Goal: Information Seeking & Learning: Learn about a topic

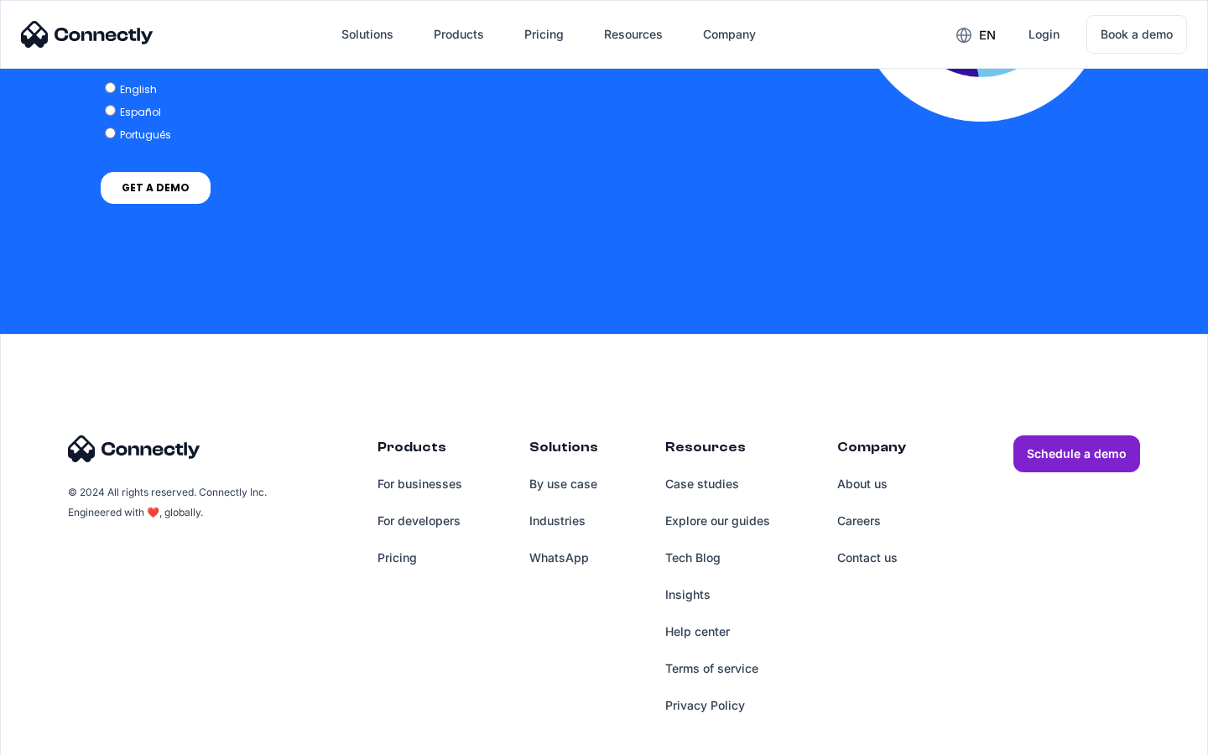
scroll to position [3428, 0]
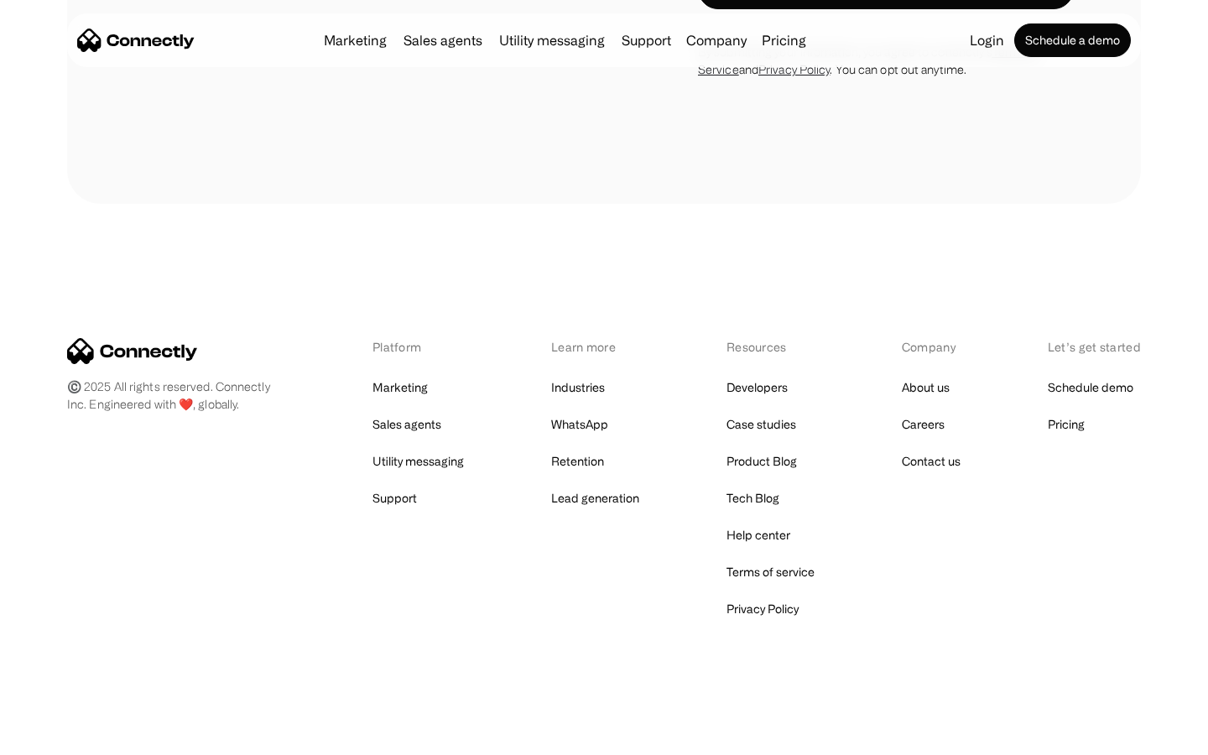
scroll to position [1781, 0]
